Goal: Task Accomplishment & Management: Use online tool/utility

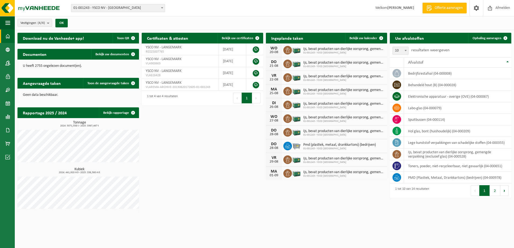
click at [153, 9] on span "01-001243 - YSCO NV - [GEOGRAPHIC_DATA]" at bounding box center [117, 8] width 93 height 8
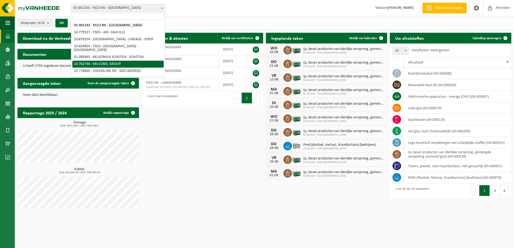
select select "11519"
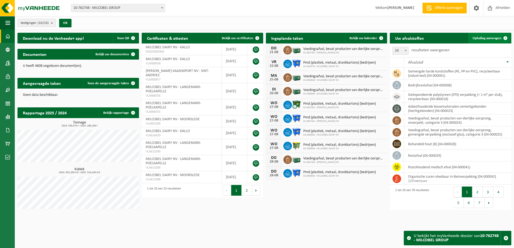
click at [484, 39] on span "Ophaling aanvragen" at bounding box center [486, 38] width 29 height 3
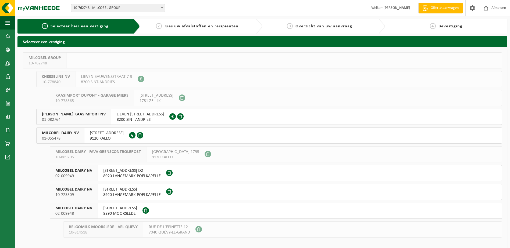
click at [101, 137] on span "9120 KALLO" at bounding box center [107, 138] width 34 height 5
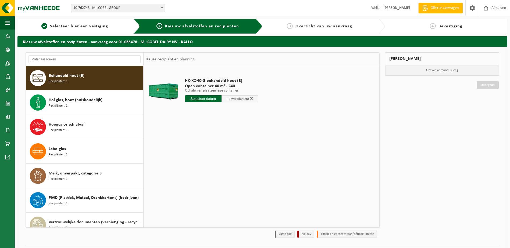
click at [195, 97] on input "text" at bounding box center [203, 98] width 37 height 7
click at [219, 152] on div "21" at bounding box center [217, 155] width 9 height 9
type input "Van 2025-08-21"
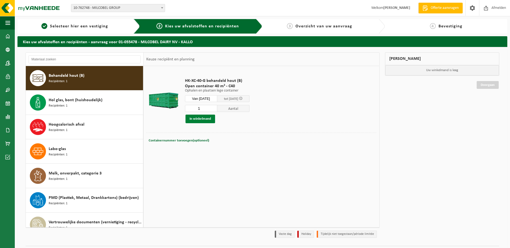
click at [205, 120] on button "In winkelmand" at bounding box center [200, 119] width 30 height 9
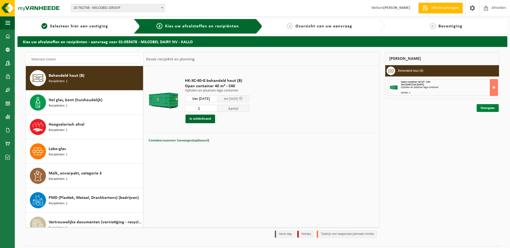
click at [496, 109] on link "Doorgaan" at bounding box center [487, 108] width 22 height 8
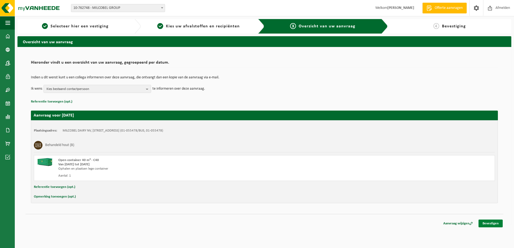
click at [495, 225] on link "Bevestigen" at bounding box center [490, 224] width 24 height 8
